Goal: Task Accomplishment & Management: Use online tool/utility

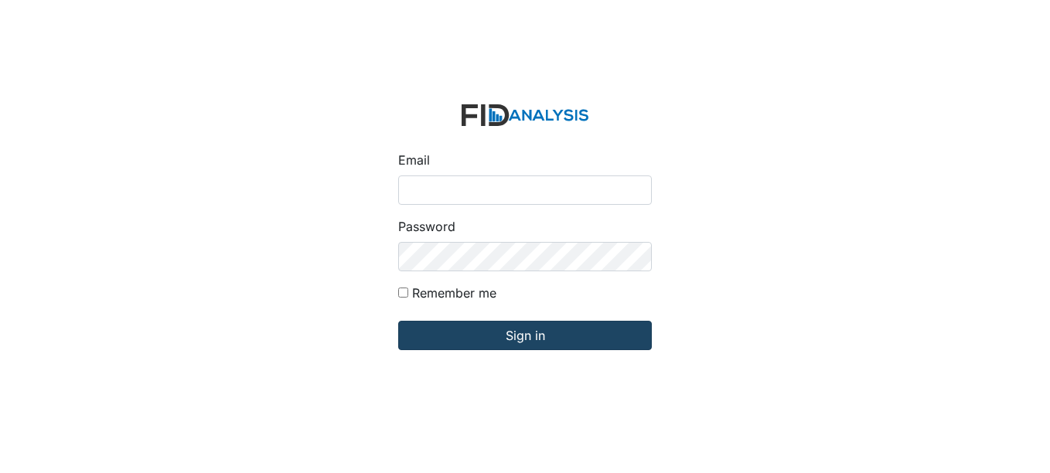
type input "[EMAIL_ADDRESS][DOMAIN_NAME]"
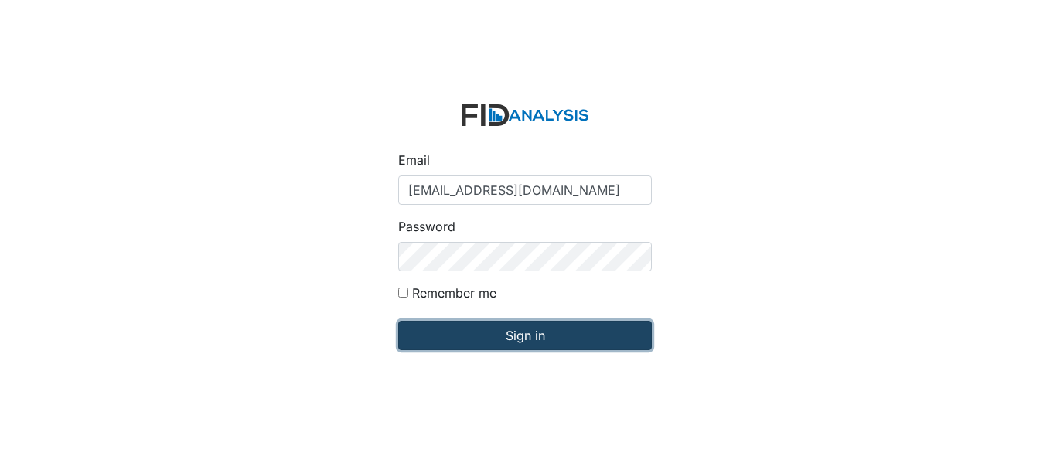
drag, startPoint x: 556, startPoint y: 346, endPoint x: 548, endPoint y: 306, distance: 40.9
click at [554, 344] on input "Sign in" at bounding box center [525, 335] width 254 height 29
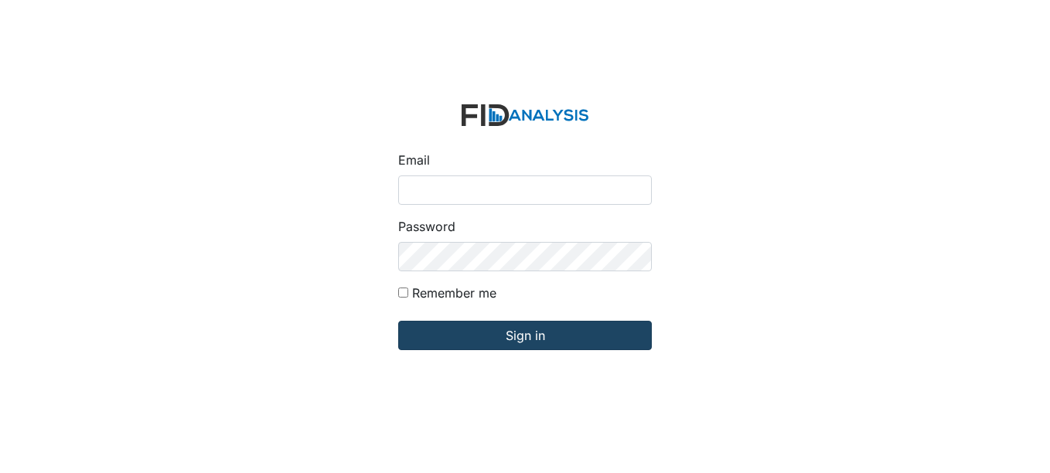
type input "[EMAIL_ADDRESS][DOMAIN_NAME]"
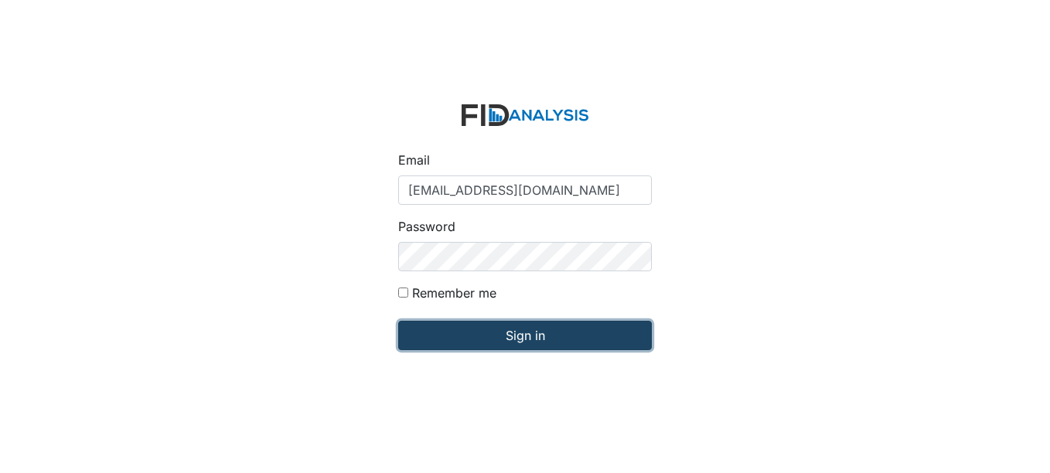
click at [554, 329] on input "Sign in" at bounding box center [525, 335] width 254 height 29
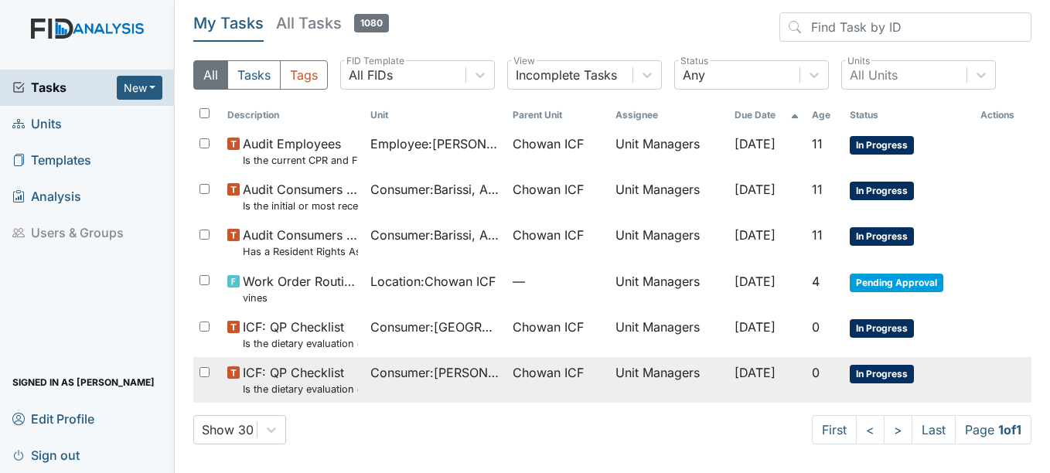
click at [458, 361] on td "Consumer : [PERSON_NAME]" at bounding box center [435, 380] width 143 height 46
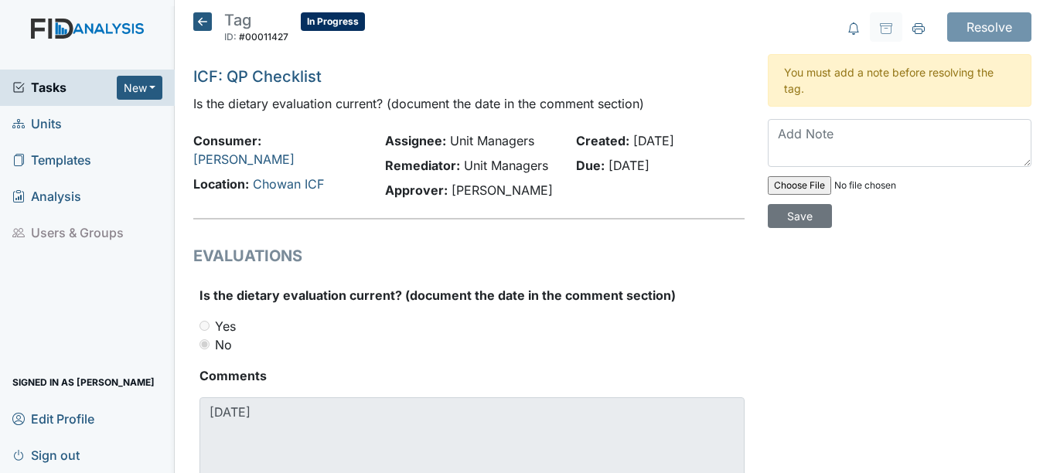
click at [206, 21] on icon at bounding box center [202, 21] width 19 height 19
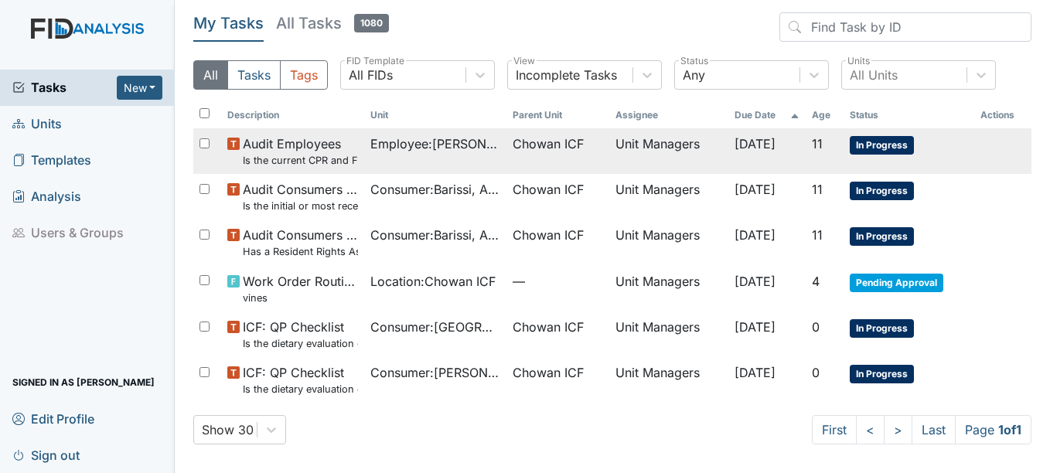
click at [444, 154] on td "Employee : [PERSON_NAME]" at bounding box center [435, 151] width 143 height 46
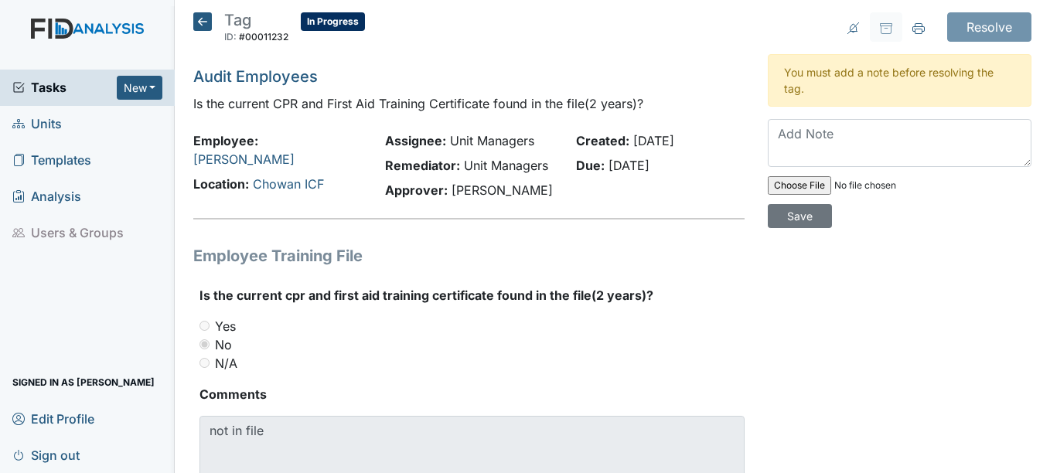
click at [200, 25] on icon at bounding box center [202, 21] width 19 height 19
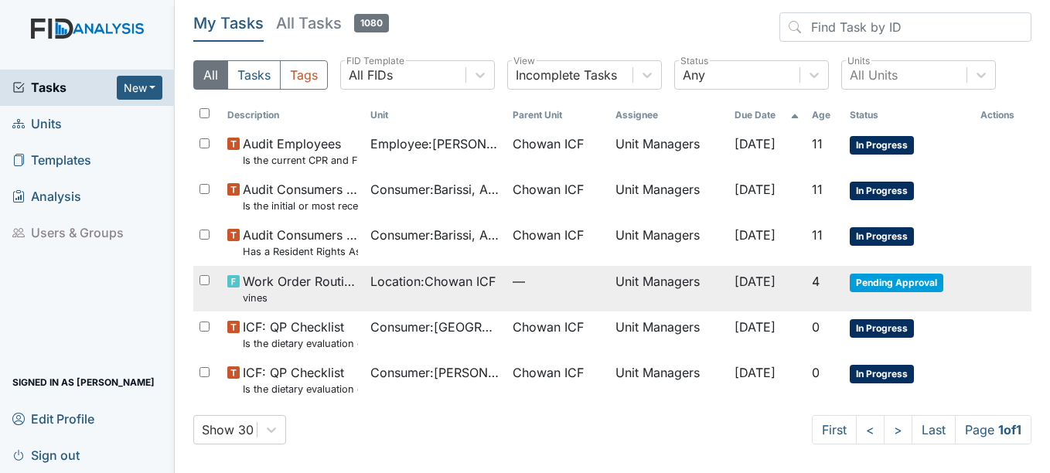
click at [346, 291] on small "vines" at bounding box center [300, 298] width 115 height 15
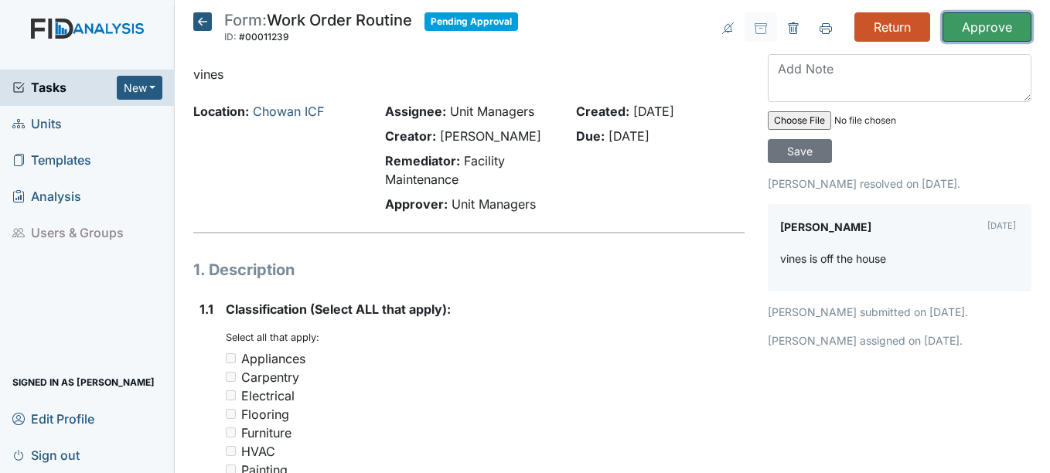
click at [985, 15] on input "Approve" at bounding box center [986, 26] width 89 height 29
